Goal: Task Accomplishment & Management: Use online tool/utility

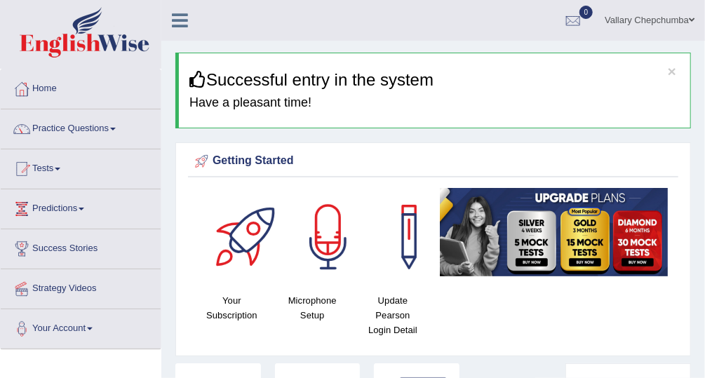
click at [51, 135] on link "Practice Questions" at bounding box center [81, 126] width 160 height 35
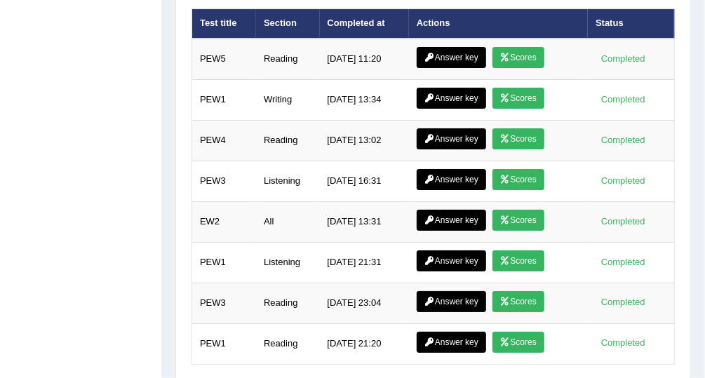
scroll to position [2036, 0]
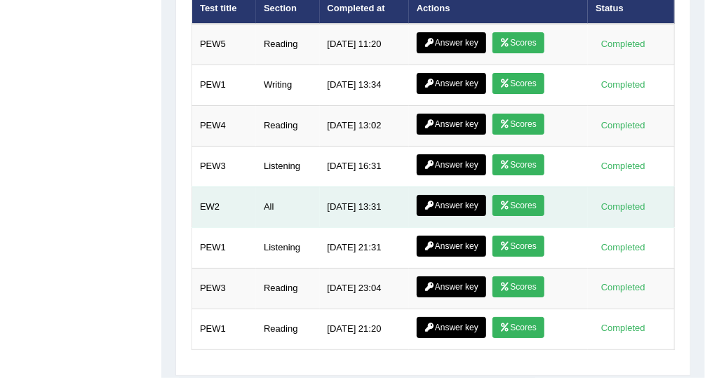
click at [528, 195] on link "Scores" at bounding box center [518, 205] width 52 height 21
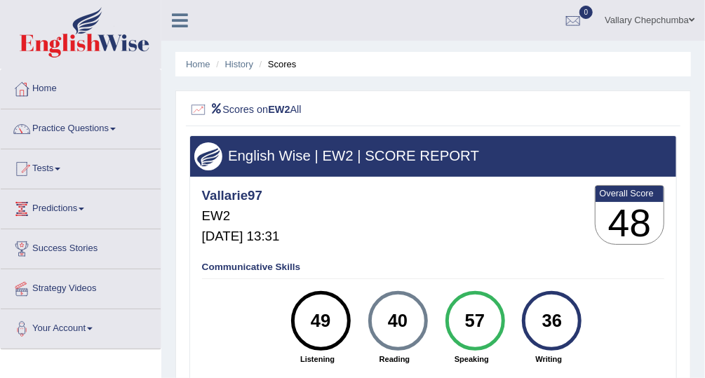
click at [40, 170] on link "Tests" at bounding box center [81, 166] width 160 height 35
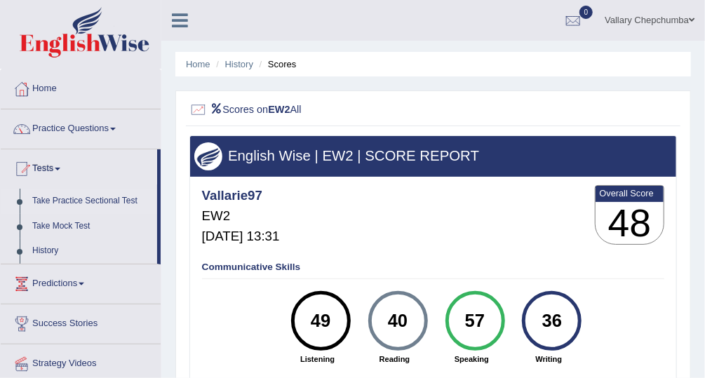
click at [66, 204] on link "Take Practice Sectional Test" at bounding box center [91, 201] width 131 height 25
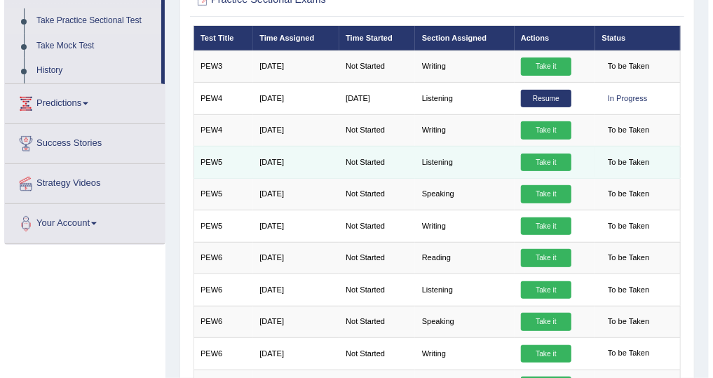
scroll to position [175, 0]
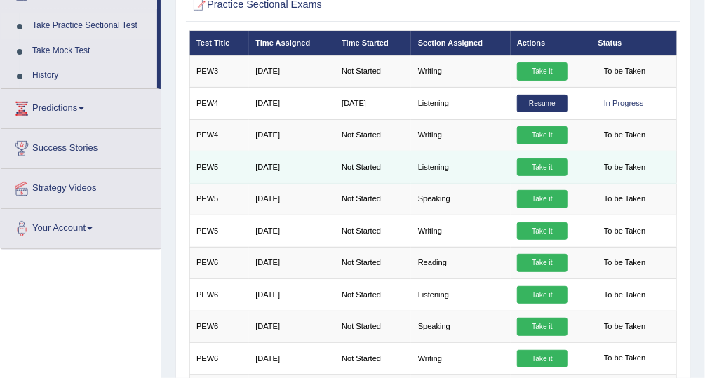
click at [542, 168] on link "Take it" at bounding box center [542, 168] width 51 height 18
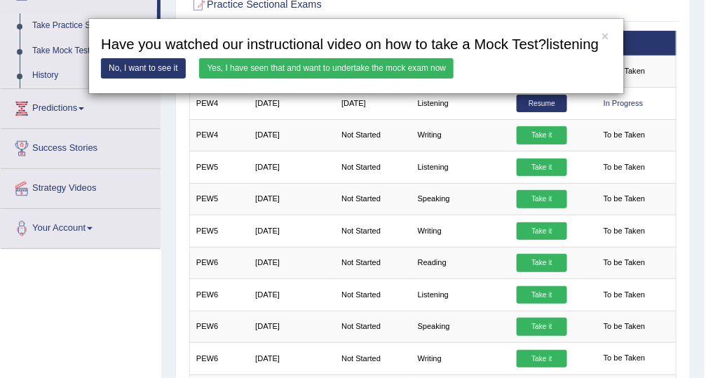
click at [419, 64] on link "Yes, I have seen that and want to undertake the mock exam now" at bounding box center [326, 68] width 255 height 20
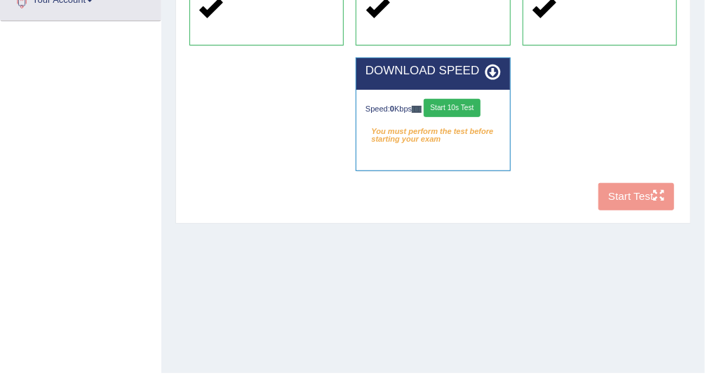
scroll to position [328, 0]
click at [470, 106] on button "Start 10s Test" at bounding box center [452, 108] width 57 height 18
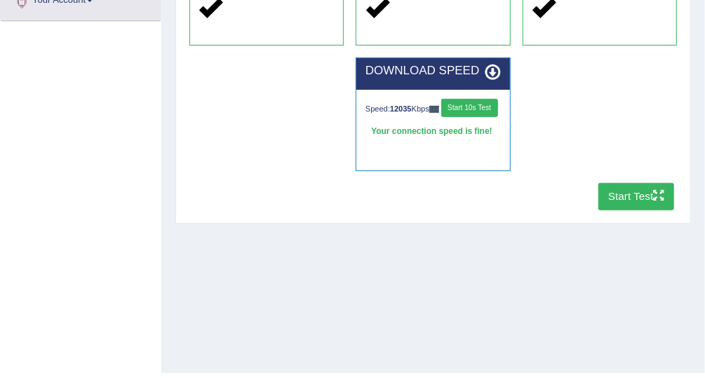
click at [638, 199] on button "Start Test" at bounding box center [636, 196] width 76 height 27
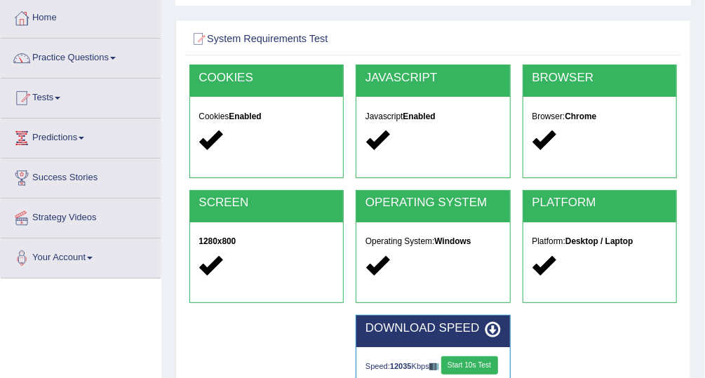
scroll to position [0, 0]
